Goal: Navigation & Orientation: Find specific page/section

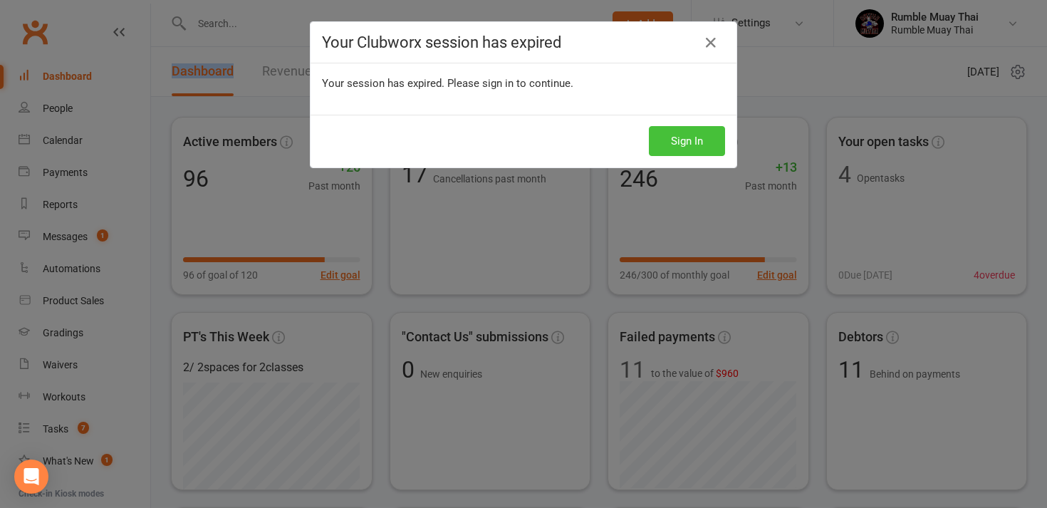
click at [658, 144] on button "Sign In" at bounding box center [687, 141] width 76 height 30
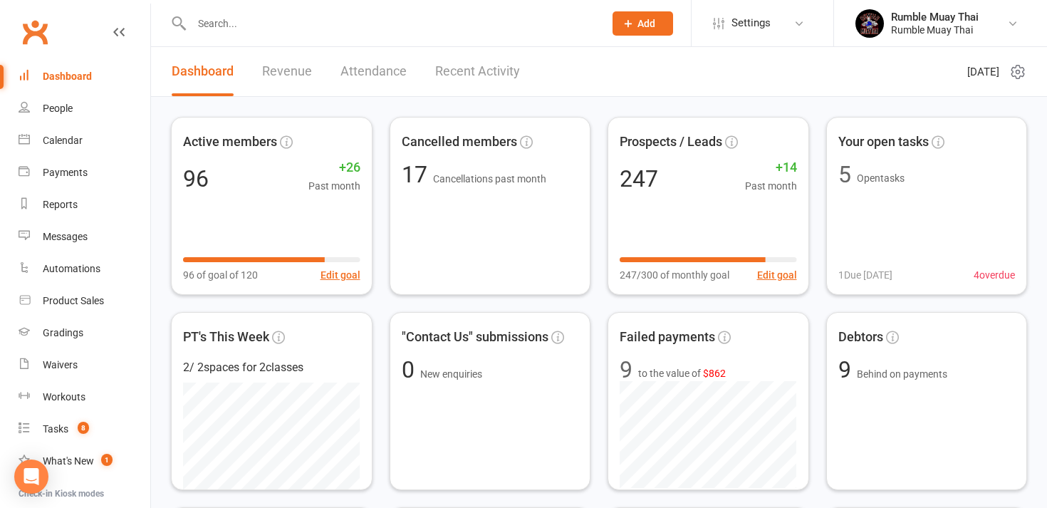
click at [596, 483] on div "Active members 96 +26 Past month 96 of goal of 120 Edit goal Cancelled members …" at bounding box center [599, 401] width 856 height 568
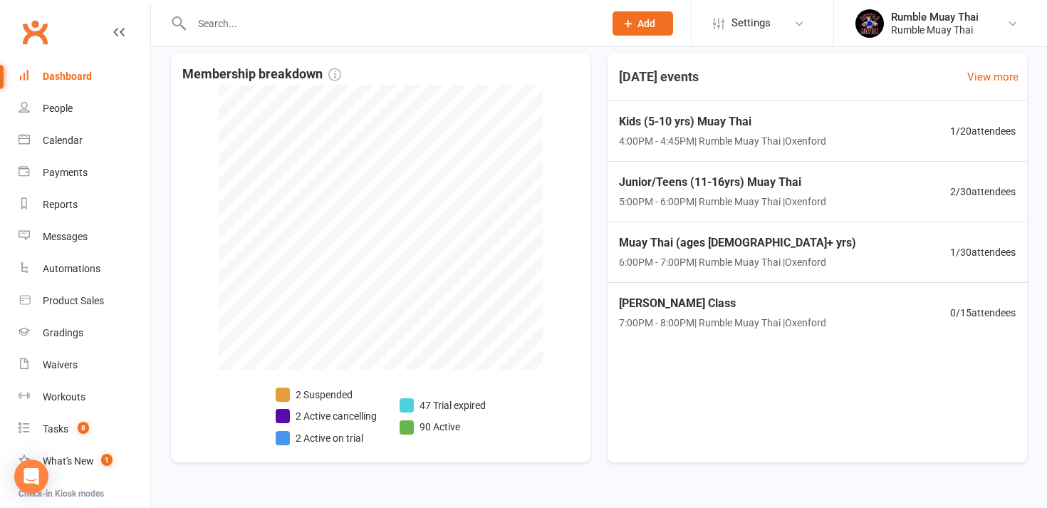
scroll to position [716, 0]
click at [320, 396] on li "2 Suspended" at bounding box center [326, 394] width 101 height 16
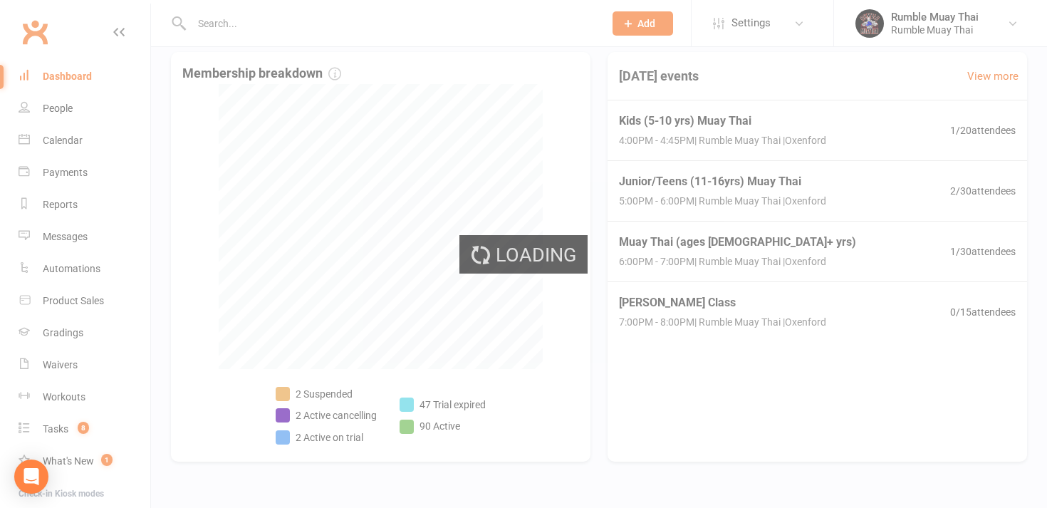
click at [320, 396] on div "Loading" at bounding box center [523, 254] width 1047 height 508
select select "100"
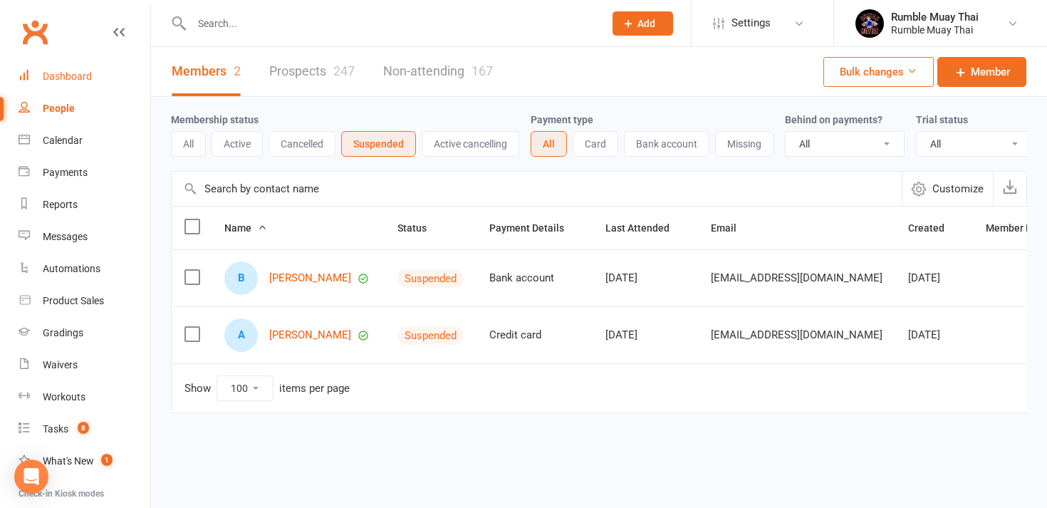
click at [61, 77] on div "Dashboard" at bounding box center [67, 75] width 49 height 11
